Goal: Task Accomplishment & Management: Manage account settings

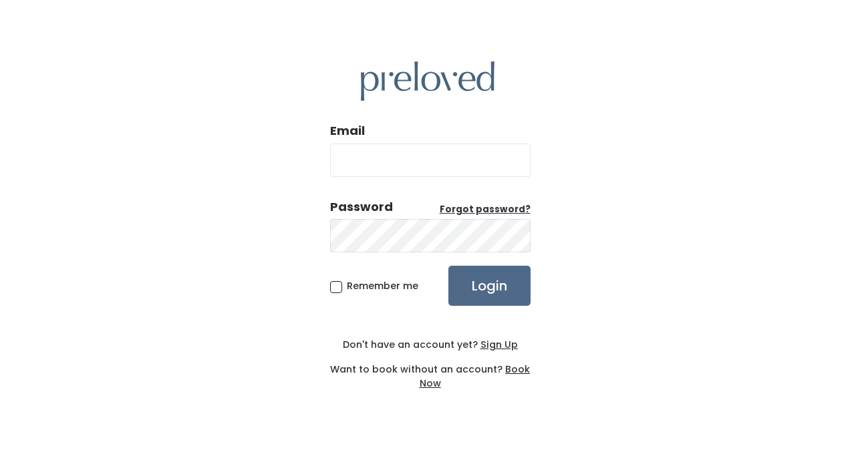
type input "mmkardell@comcast.net"
click at [450, 164] on input "mmkardell@comcast.net" at bounding box center [430, 160] width 200 height 33
click at [347, 284] on span "Remember me" at bounding box center [382, 285] width 71 height 13
click at [347, 284] on input "Remember me" at bounding box center [351, 283] width 9 height 9
checkbox input "true"
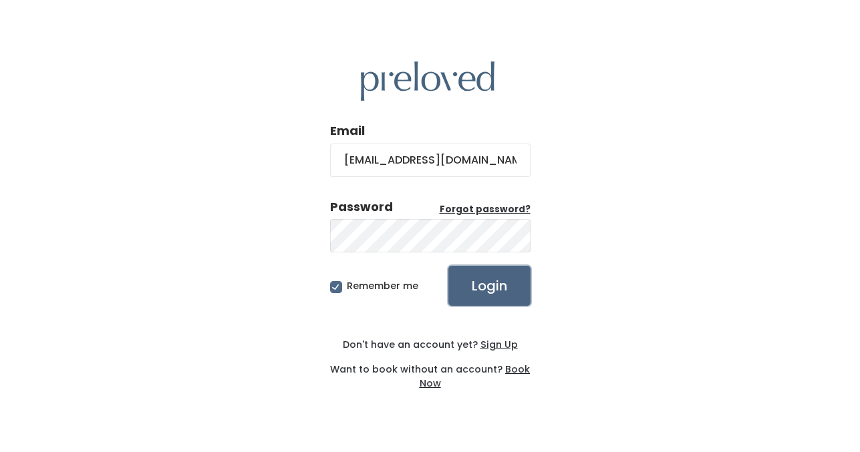
click at [472, 284] on input "Login" at bounding box center [489, 286] width 82 height 40
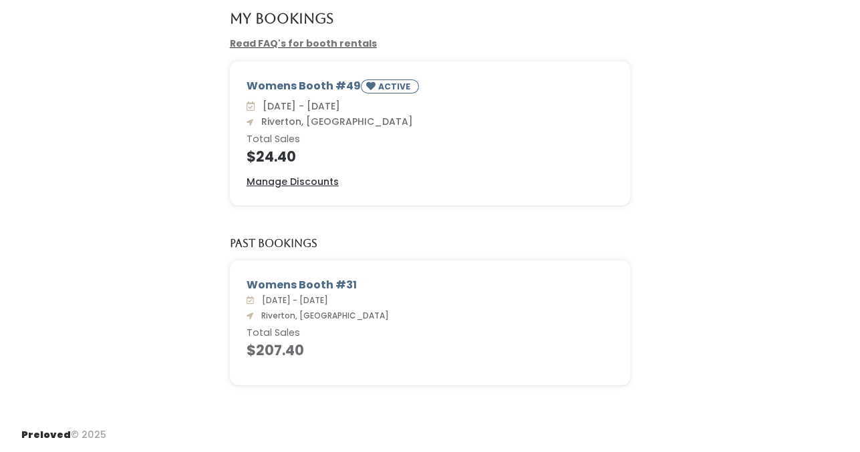
scroll to position [87, 0]
click at [279, 151] on h4 "$24.40" at bounding box center [430, 157] width 367 height 15
click at [316, 182] on u "Manage Discounts" at bounding box center [293, 182] width 92 height 13
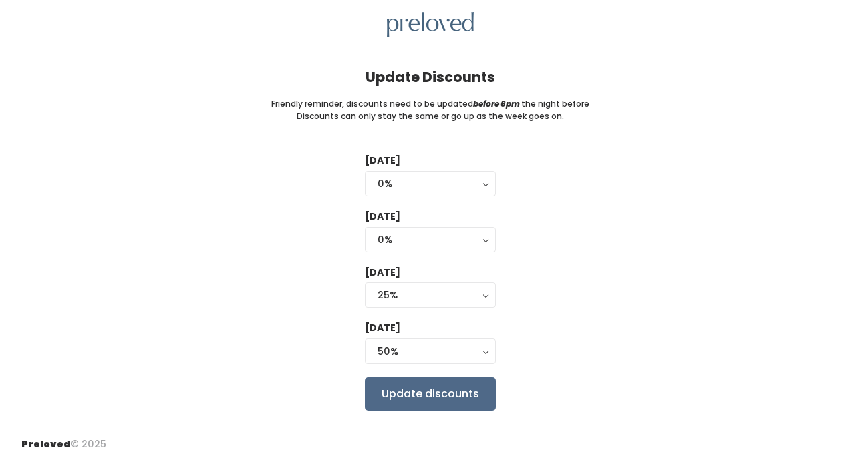
scroll to position [53, 0]
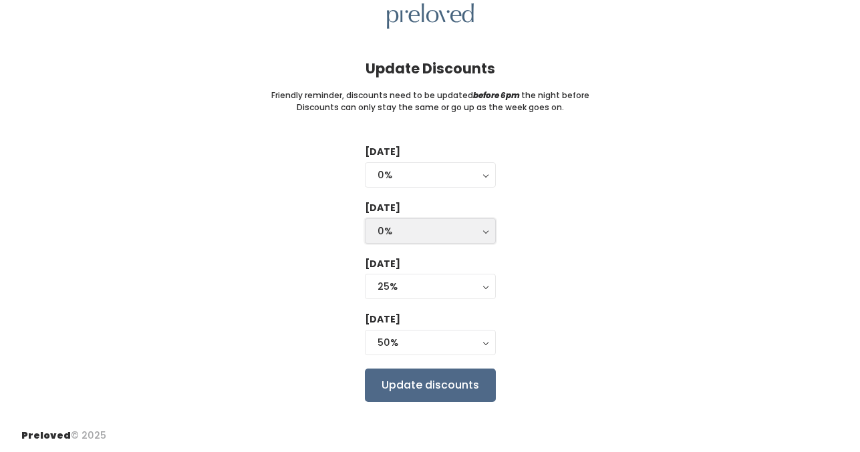
click at [448, 230] on div "0%" at bounding box center [430, 231] width 106 height 15
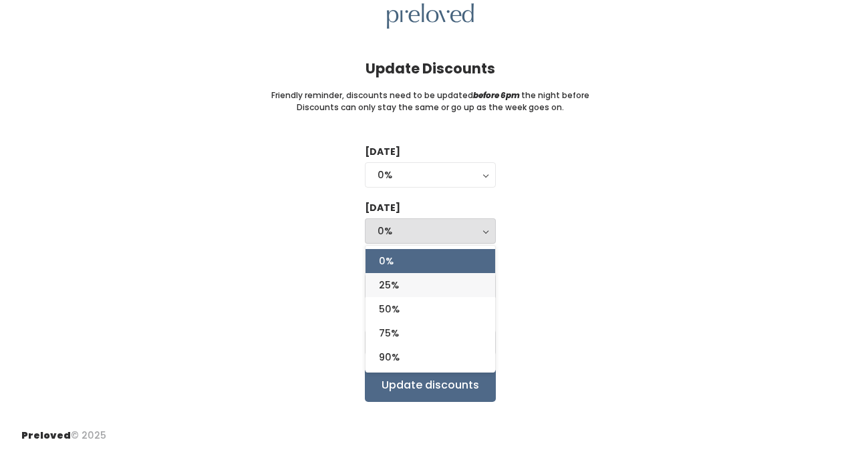
click at [438, 282] on link "25%" at bounding box center [430, 285] width 130 height 24
select select "25%"
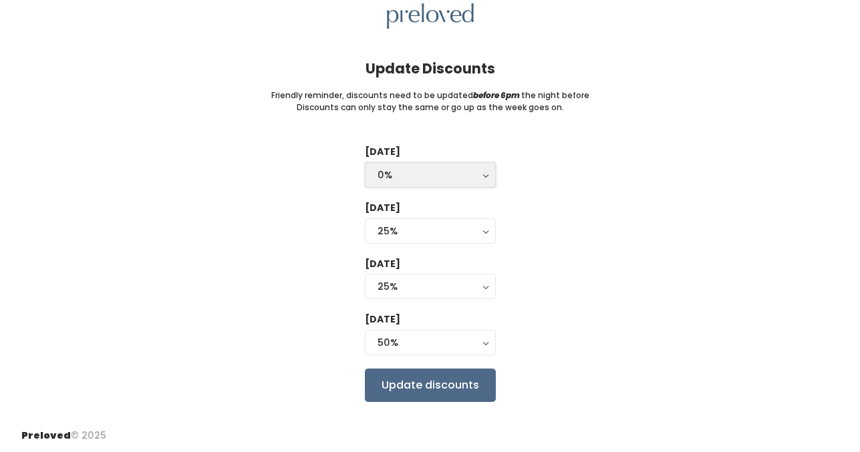
click at [448, 176] on div "0%" at bounding box center [430, 175] width 106 height 15
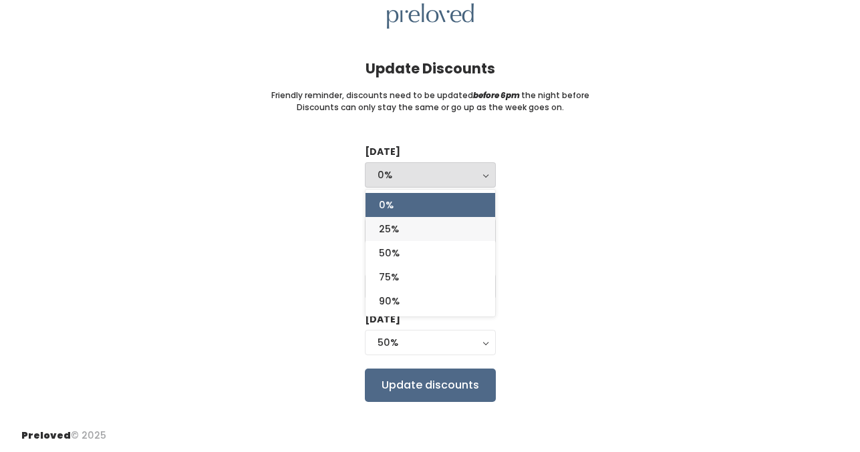
click at [432, 229] on link "25%" at bounding box center [430, 229] width 130 height 24
select select "25%"
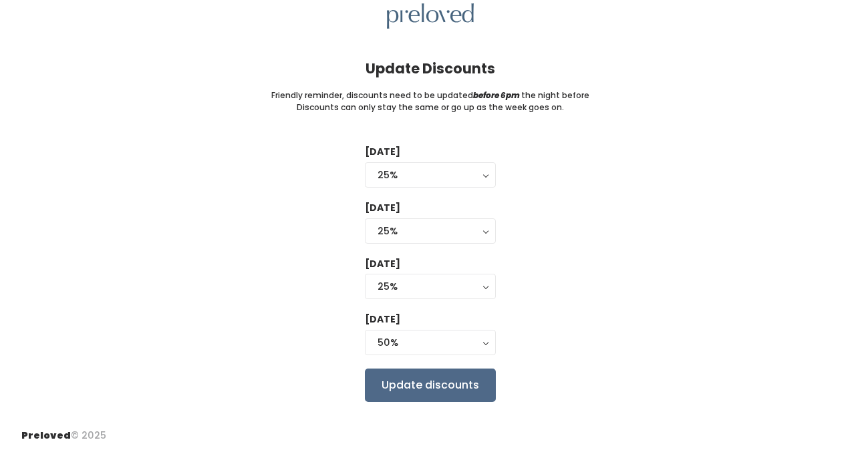
click at [559, 221] on div "Tuesday 0% 25% 50% 75% 90% 25% 0% 25% 50% 75% 90% Wednesday 0% 25% 50% 75% 90% …" at bounding box center [429, 273] width 817 height 257
click at [477, 380] on input "Update discounts" at bounding box center [430, 385] width 131 height 33
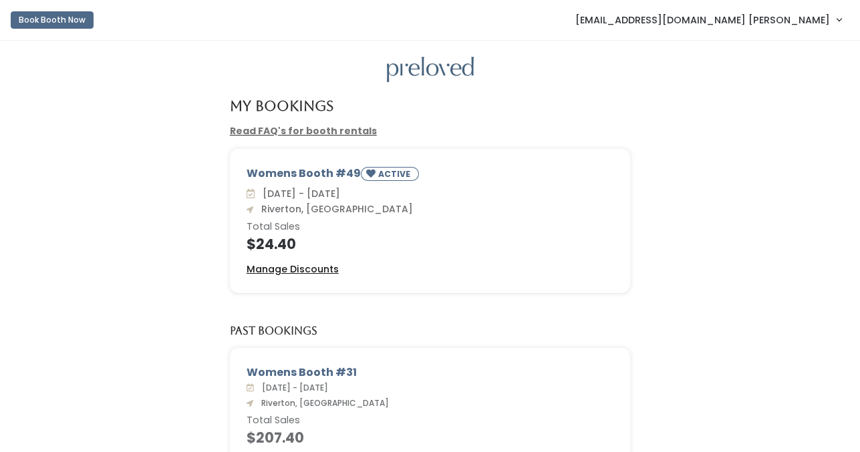
click at [281, 270] on u "Manage Discounts" at bounding box center [293, 269] width 92 height 13
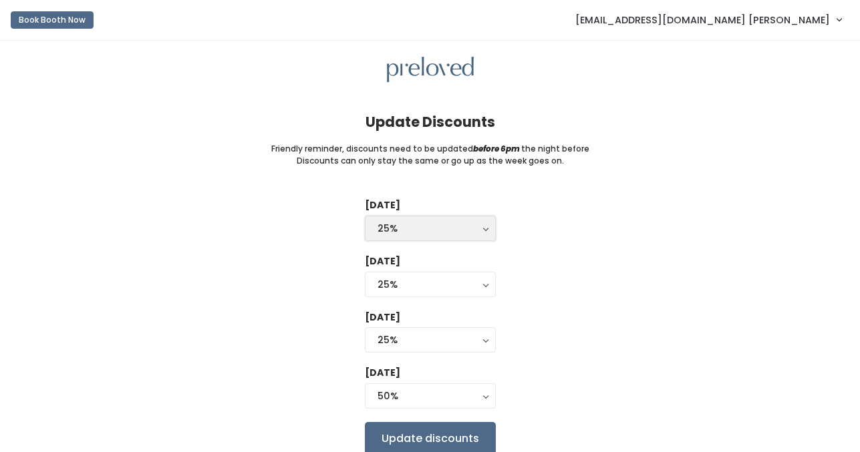
click at [408, 231] on div "25%" at bounding box center [430, 228] width 106 height 15
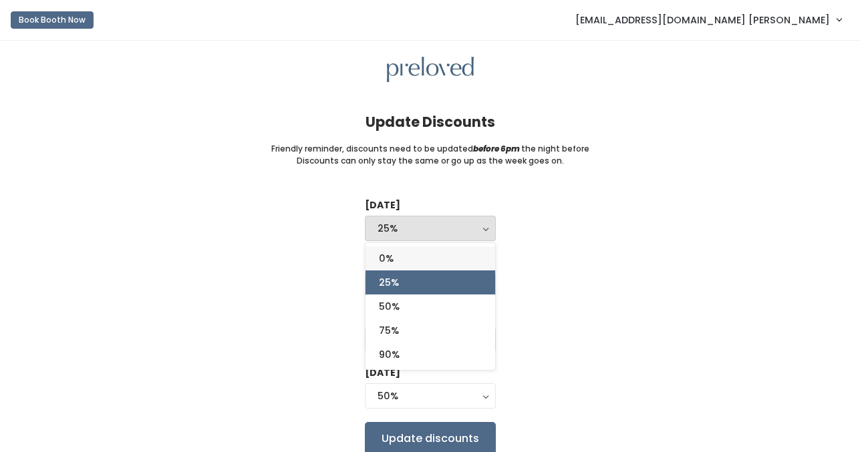
click at [413, 254] on link "0%" at bounding box center [430, 259] width 130 height 24
select select "0%"
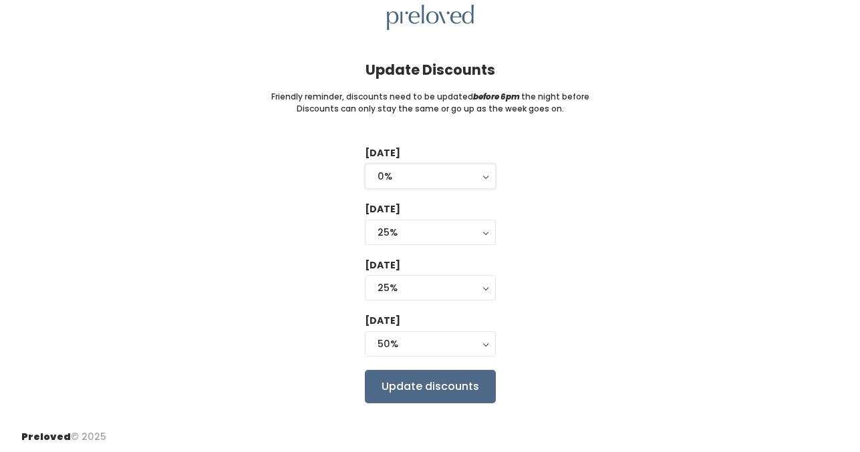
scroll to position [55, 0]
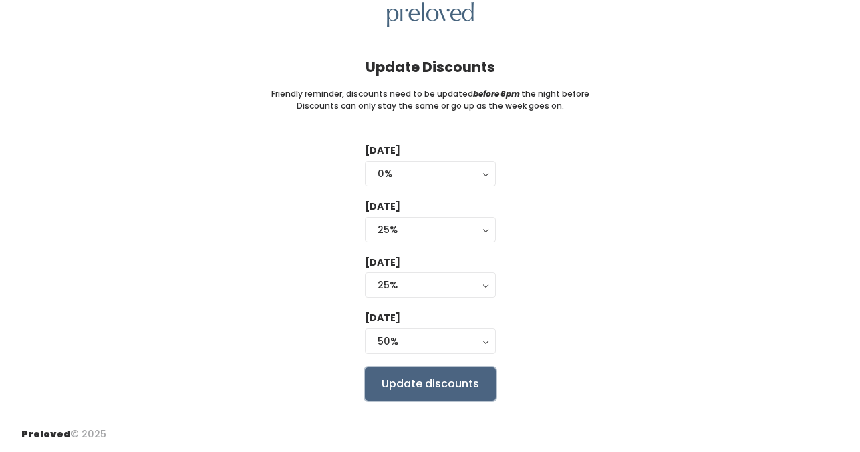
click at [465, 388] on input "Update discounts" at bounding box center [430, 383] width 131 height 33
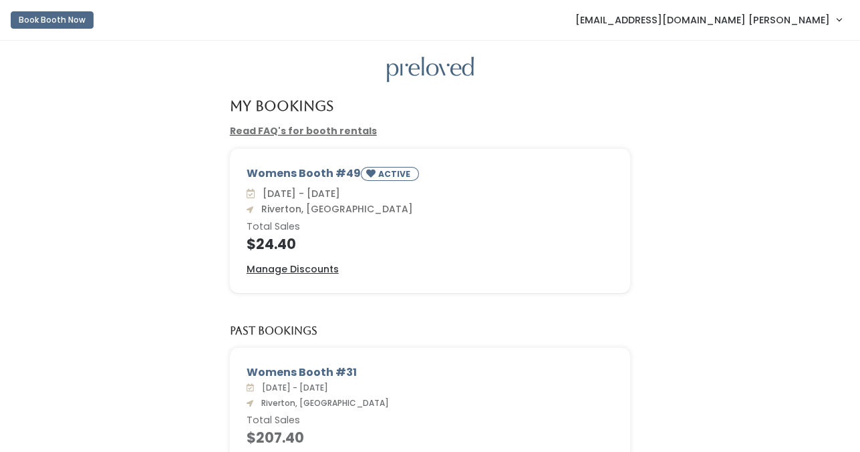
click at [440, 65] on img at bounding box center [430, 70] width 87 height 26
